Goal: Information Seeking & Learning: Learn about a topic

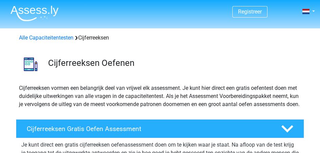
scroll to position [34, 0]
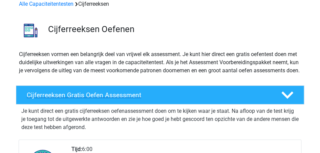
click at [62, 99] on h4 "Cijferreeksen Gratis Oefen Assessment" at bounding box center [148, 95] width 243 height 8
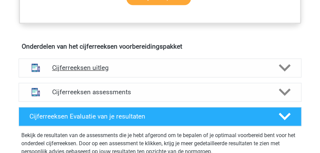
scroll to position [304, 0]
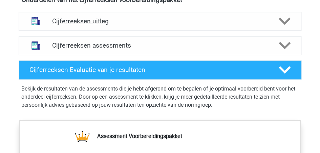
click at [148, 25] on h4 "Cijferreeksen uitleg" at bounding box center [160, 21] width 216 height 8
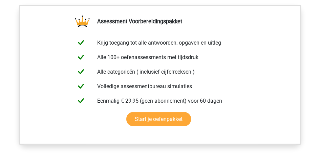
scroll to position [575, 0]
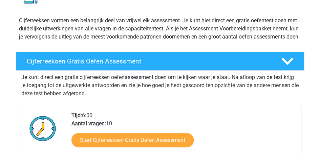
scroll to position [101, 0]
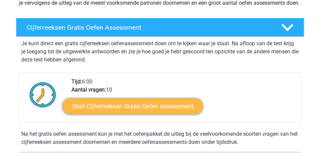
click at [120, 114] on link "Start Cijferreeksen Gratis Oefen Assessment" at bounding box center [132, 106] width 140 height 16
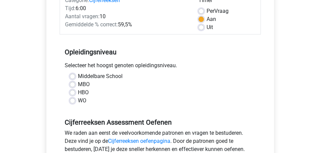
scroll to position [135, 0]
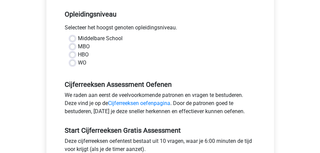
click at [87, 38] on label "Middelbare School" at bounding box center [100, 38] width 45 height 8
click at [75, 38] on input "Middelbare School" at bounding box center [72, 37] width 5 height 7
radio input "true"
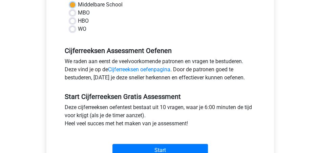
scroll to position [203, 0]
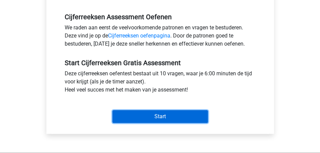
click at [135, 117] on input "Start" at bounding box center [159, 116] width 95 height 13
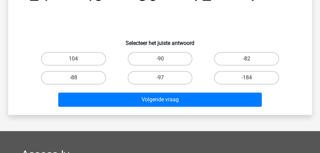
scroll to position [101, 0]
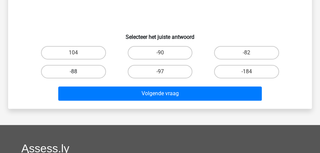
click at [86, 68] on label "-88" at bounding box center [73, 72] width 65 height 14
click at [78, 72] on input "-88" at bounding box center [75, 74] width 4 height 4
radio input "true"
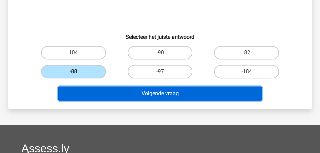
click at [141, 94] on button "Volgende vraag" at bounding box center [159, 94] width 203 height 14
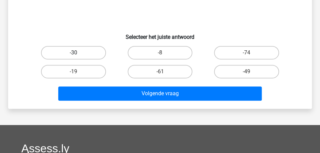
click at [86, 53] on label "-30" at bounding box center [73, 53] width 65 height 14
click at [78, 53] on input "-30" at bounding box center [75, 55] width 4 height 4
radio input "true"
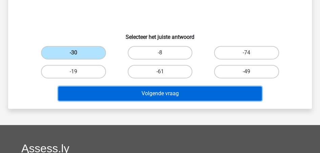
click at [121, 90] on button "Volgende vraag" at bounding box center [159, 94] width 203 height 14
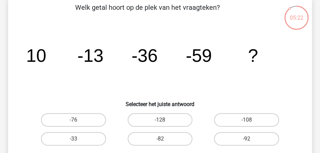
scroll to position [31, 0]
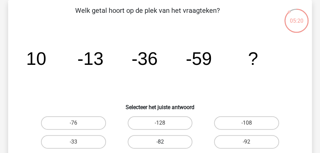
click at [173, 138] on label "-82" at bounding box center [159, 142] width 65 height 14
click at [164, 142] on input "-82" at bounding box center [162, 144] width 4 height 4
radio input "true"
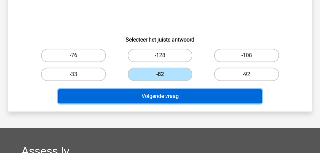
click at [164, 94] on button "Volgende vraag" at bounding box center [159, 96] width 203 height 14
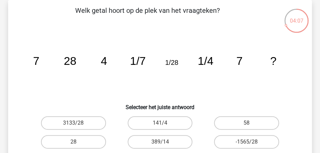
scroll to position [65, 0]
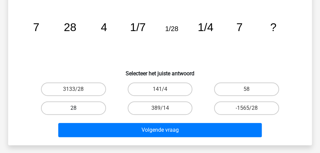
click at [83, 108] on label "28" at bounding box center [73, 108] width 65 height 14
click at [78, 108] on input "28" at bounding box center [75, 110] width 4 height 4
radio input "true"
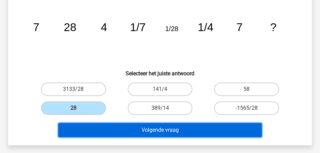
click at [119, 127] on button "Volgende vraag" at bounding box center [159, 130] width 203 height 14
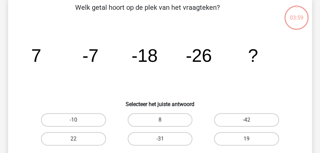
scroll to position [31, 0]
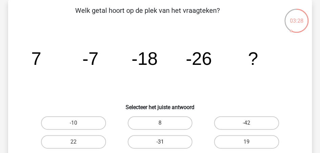
click at [159, 141] on label "-31" at bounding box center [159, 142] width 65 height 14
click at [160, 142] on input "-31" at bounding box center [162, 144] width 4 height 4
radio input "true"
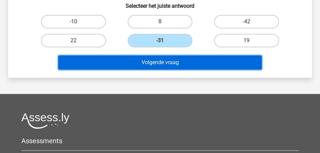
click at [186, 63] on button "Volgende vraag" at bounding box center [159, 62] width 203 height 14
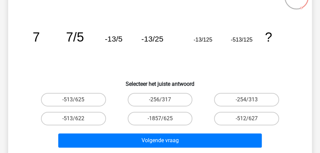
scroll to position [65, 0]
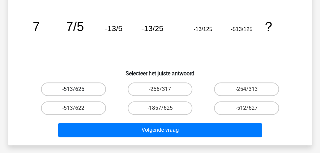
click at [95, 88] on label "-513/625" at bounding box center [73, 90] width 65 height 14
click at [78, 89] on input "-513/625" at bounding box center [75, 91] width 4 height 4
radio input "true"
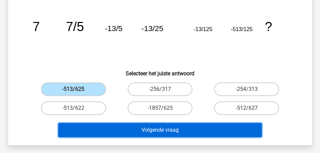
click at [140, 130] on button "Volgende vraag" at bounding box center [159, 130] width 203 height 14
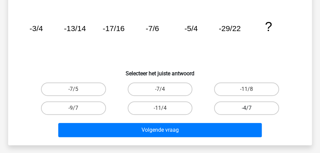
click at [234, 106] on label "-4/7" at bounding box center [246, 108] width 65 height 14
click at [246, 108] on input "-4/7" at bounding box center [248, 110] width 4 height 4
radio input "true"
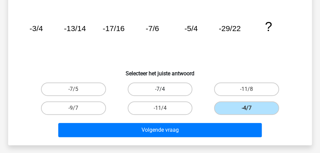
click at [177, 89] on label "-7/4" at bounding box center [159, 90] width 65 height 14
click at [164, 89] on input "-7/4" at bounding box center [162, 91] width 4 height 4
radio input "true"
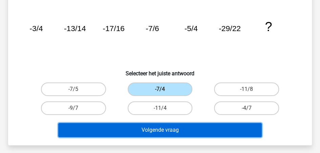
click at [193, 132] on button "Volgende vraag" at bounding box center [159, 130] width 203 height 14
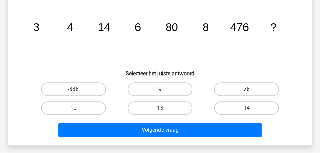
drag, startPoint x: 236, startPoint y: 89, endPoint x: 235, endPoint y: 95, distance: 5.8
click at [236, 89] on label "78" at bounding box center [246, 90] width 65 height 14
click at [246, 89] on input "78" at bounding box center [248, 91] width 4 height 4
radio input "true"
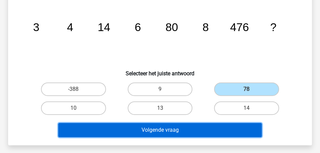
click at [232, 128] on button "Volgende vraag" at bounding box center [159, 130] width 203 height 14
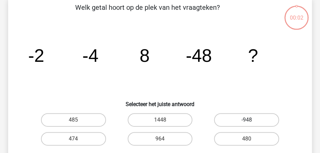
scroll to position [31, 0]
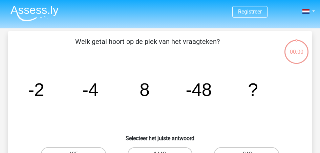
scroll to position [31, 0]
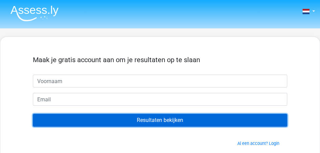
click at [181, 123] on input "Resultaten bekijken" at bounding box center [160, 120] width 254 height 13
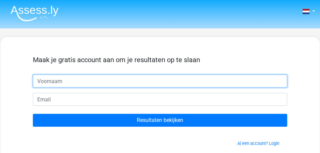
scroll to position [101, 0]
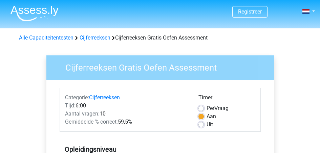
scroll to position [203, 0]
